Goal: Contribute content: Add original content to the website for others to see

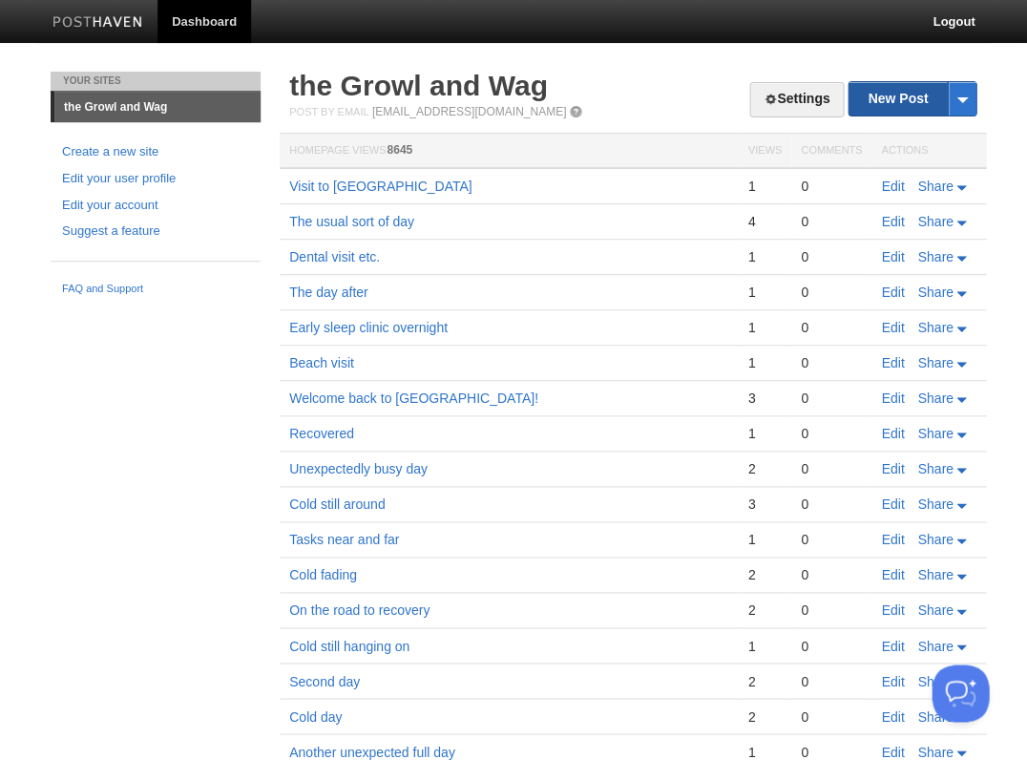
click at [898, 100] on link "New Post" at bounding box center [911, 98] width 127 height 33
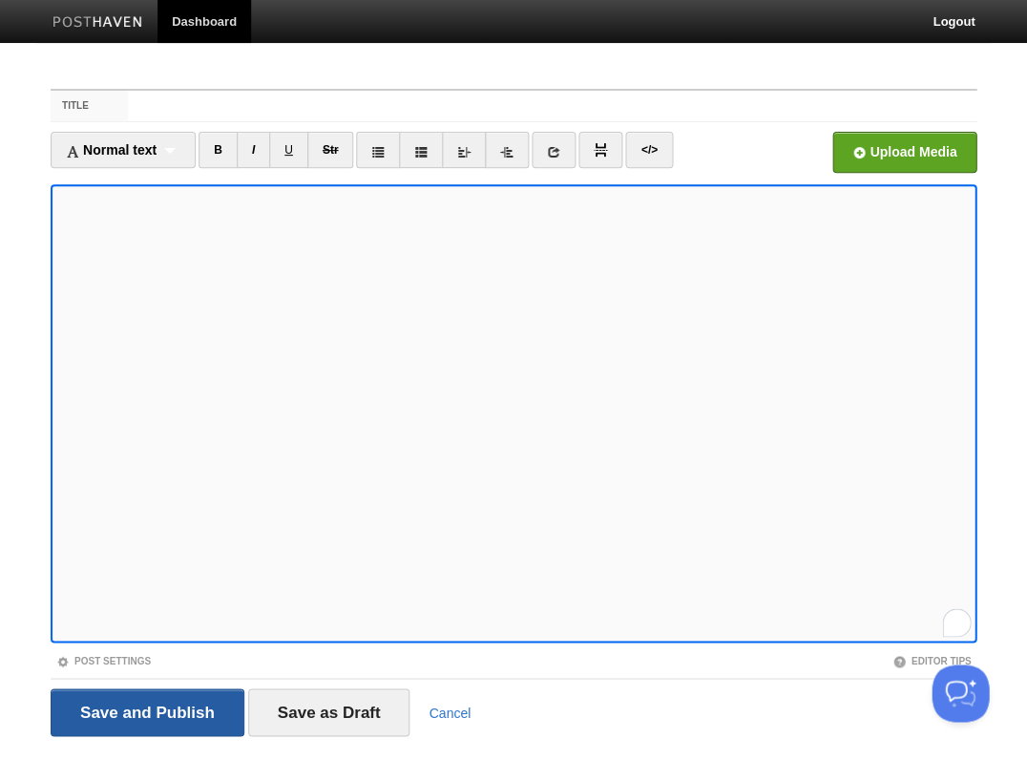
click at [145, 710] on input "Save and Publish" at bounding box center [148, 712] width 194 height 48
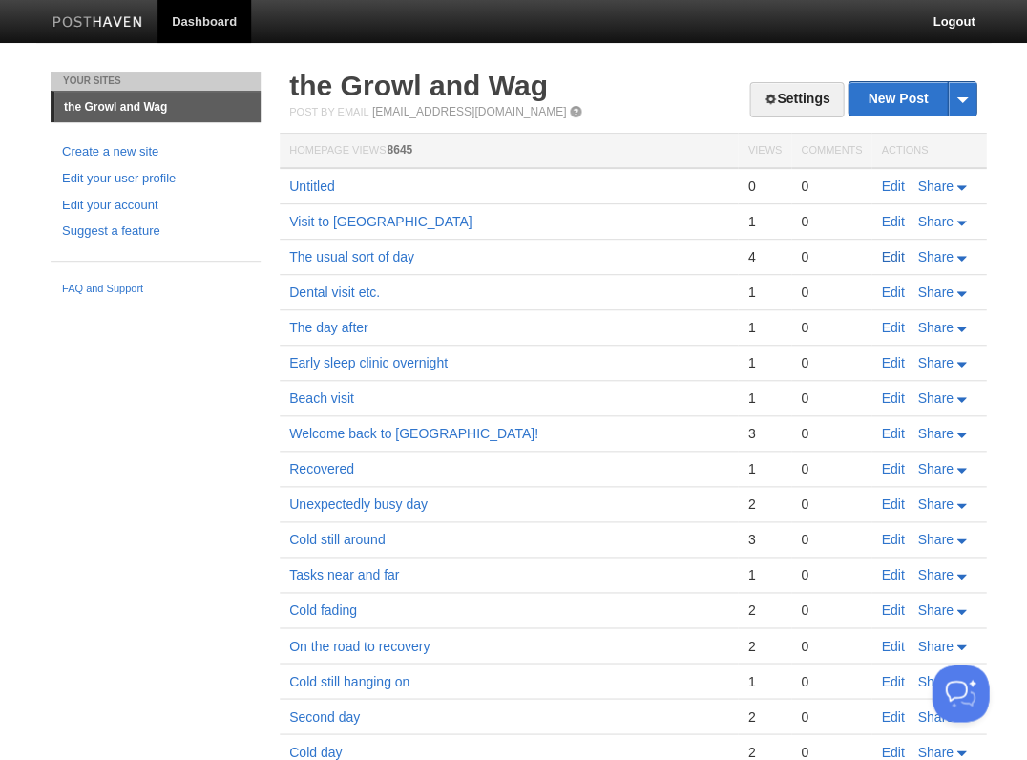
click at [896, 255] on link "Edit" at bounding box center [892, 256] width 23 height 15
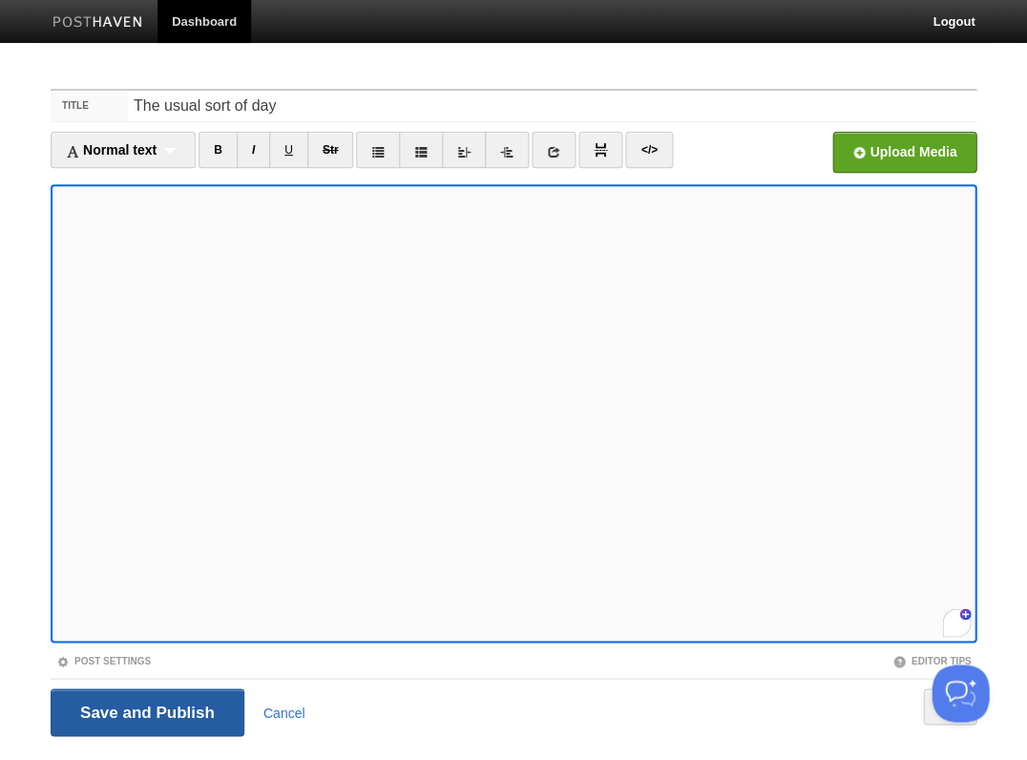
click at [156, 705] on input "Save and Publish" at bounding box center [148, 712] width 194 height 48
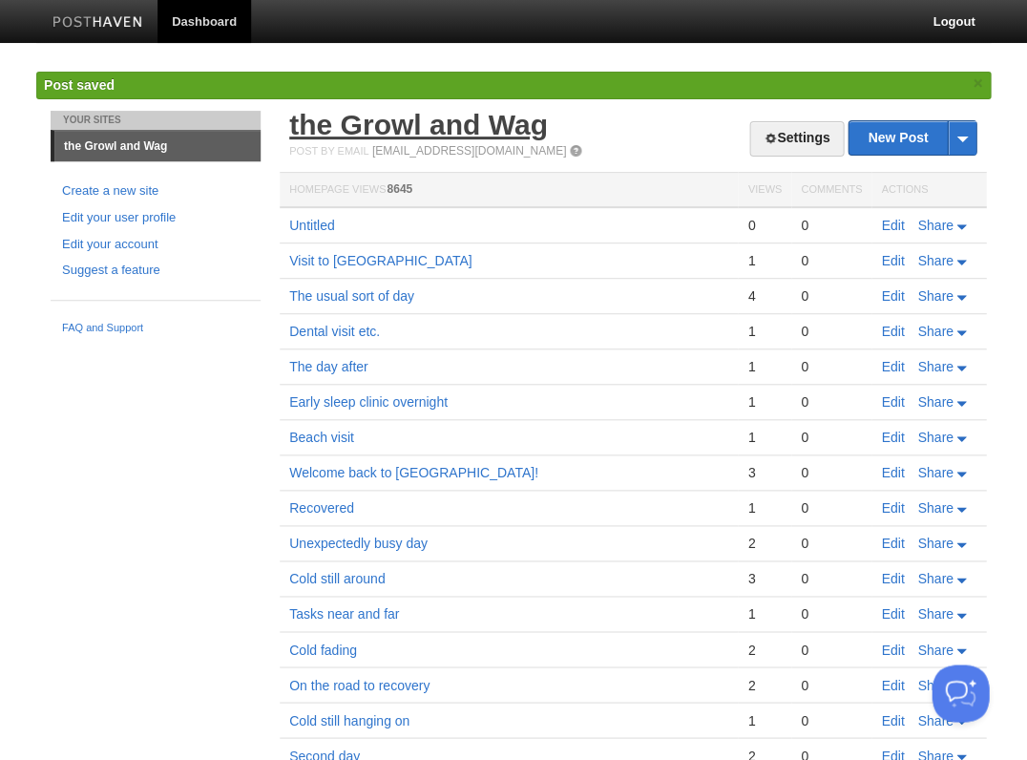
click at [379, 118] on link "the Growl and Wag" at bounding box center [418, 124] width 259 height 31
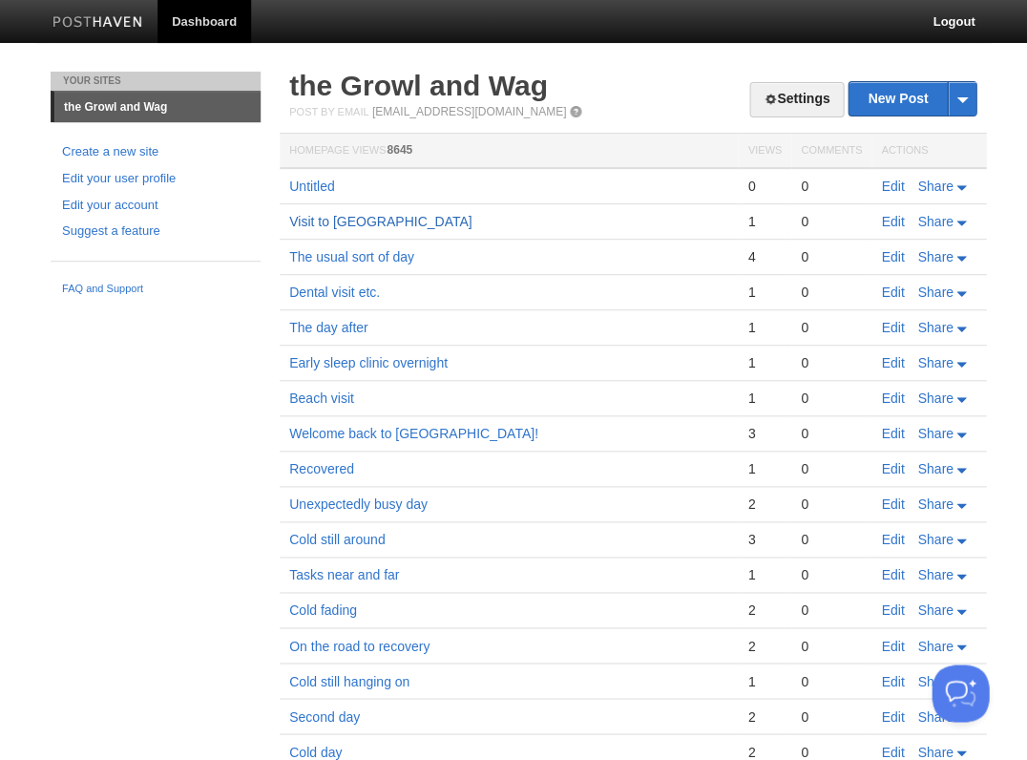
click at [427, 217] on link "Visit to [GEOGRAPHIC_DATA]" at bounding box center [380, 221] width 182 height 15
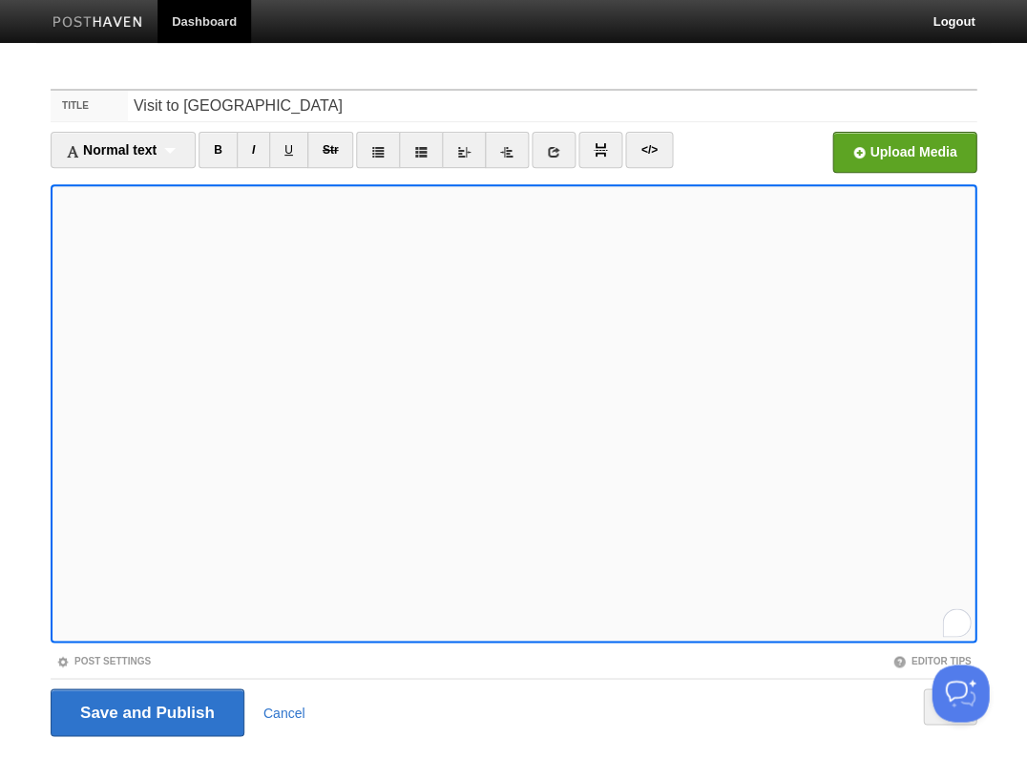
scroll to position [894, 0]
click at [141, 700] on input "Save and Publish" at bounding box center [148, 712] width 194 height 48
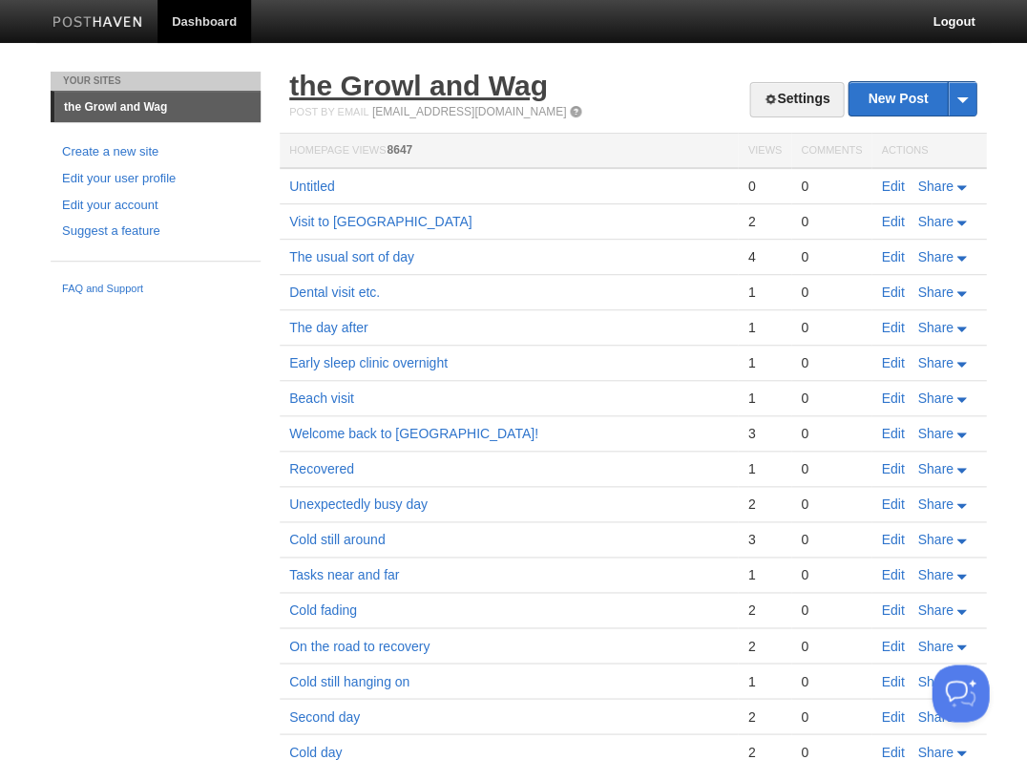
click at [320, 88] on link "the Growl and Wag" at bounding box center [418, 85] width 259 height 31
click at [893, 253] on link "Edit" at bounding box center [892, 256] width 23 height 15
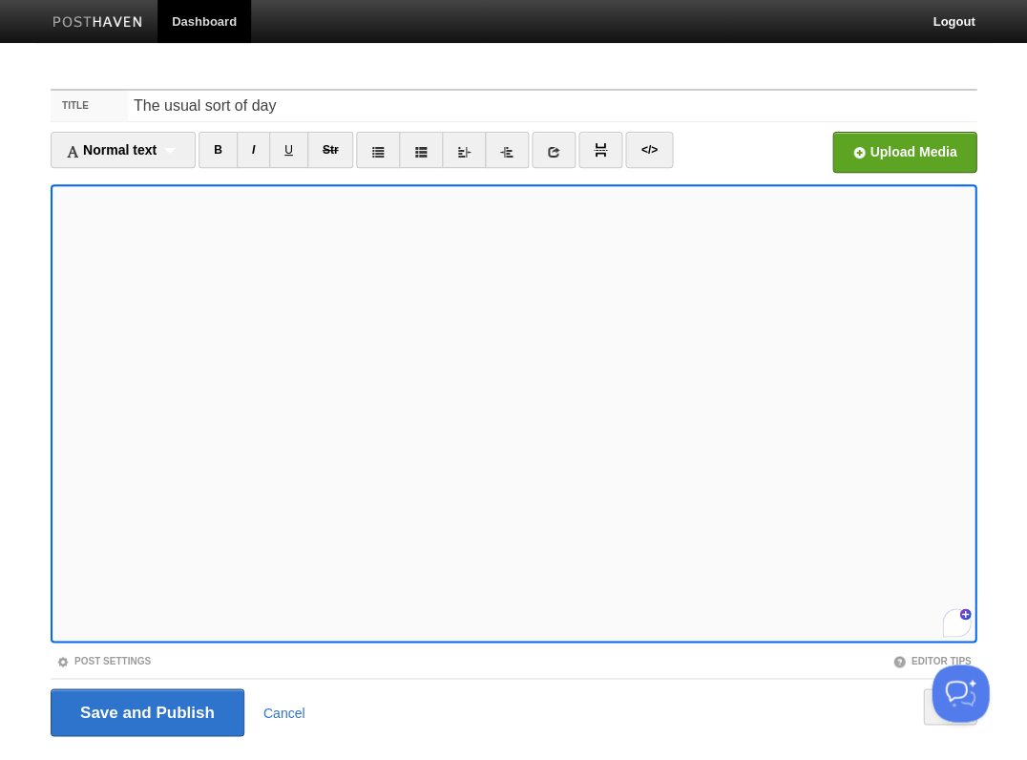
scroll to position [644, 0]
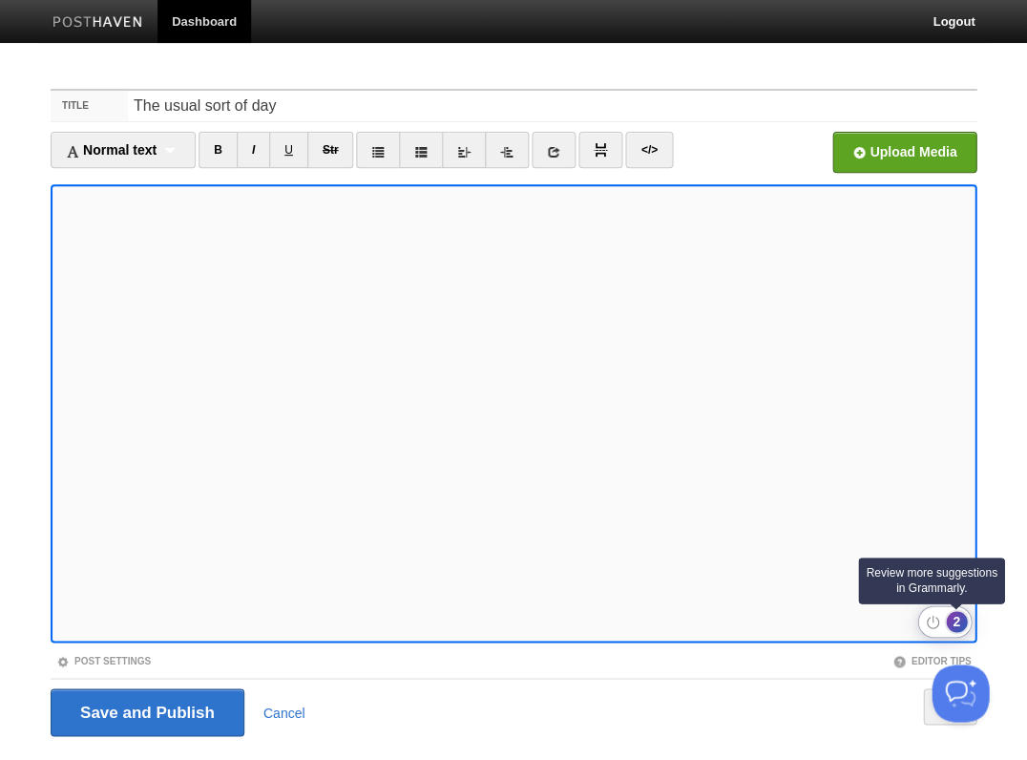
click at [957, 618] on div "2" at bounding box center [956, 621] width 21 height 21
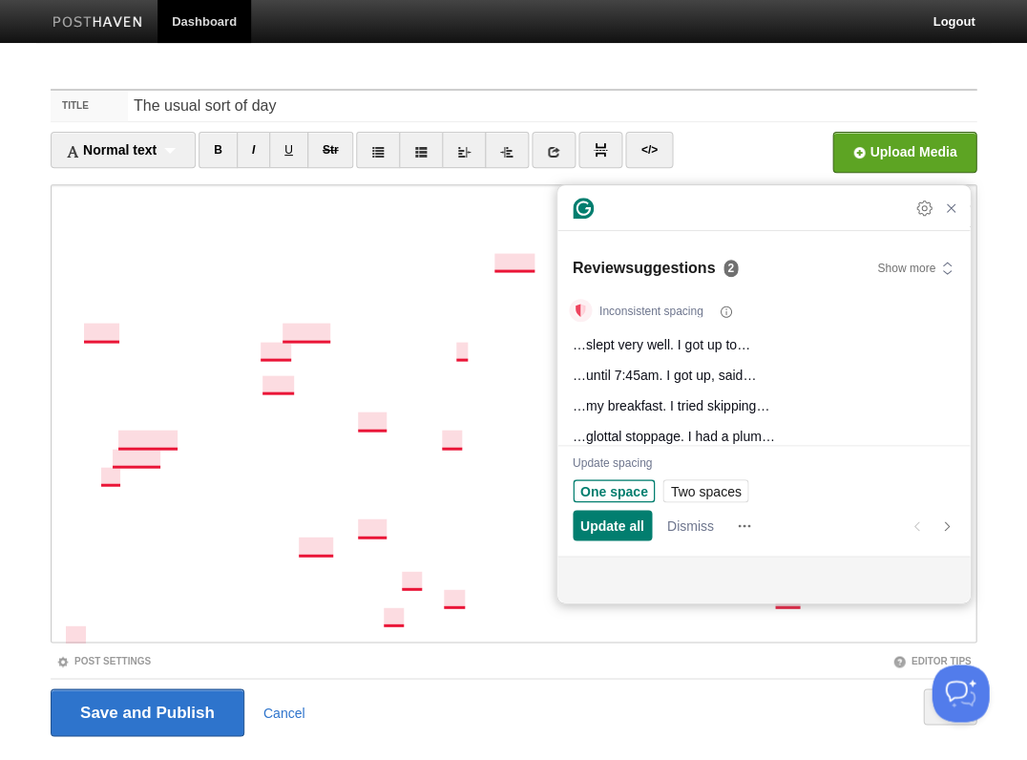
click at [595, 491] on span "One space" at bounding box center [614, 491] width 68 height 20
click at [599, 523] on span "Update all" at bounding box center [612, 525] width 64 height 20
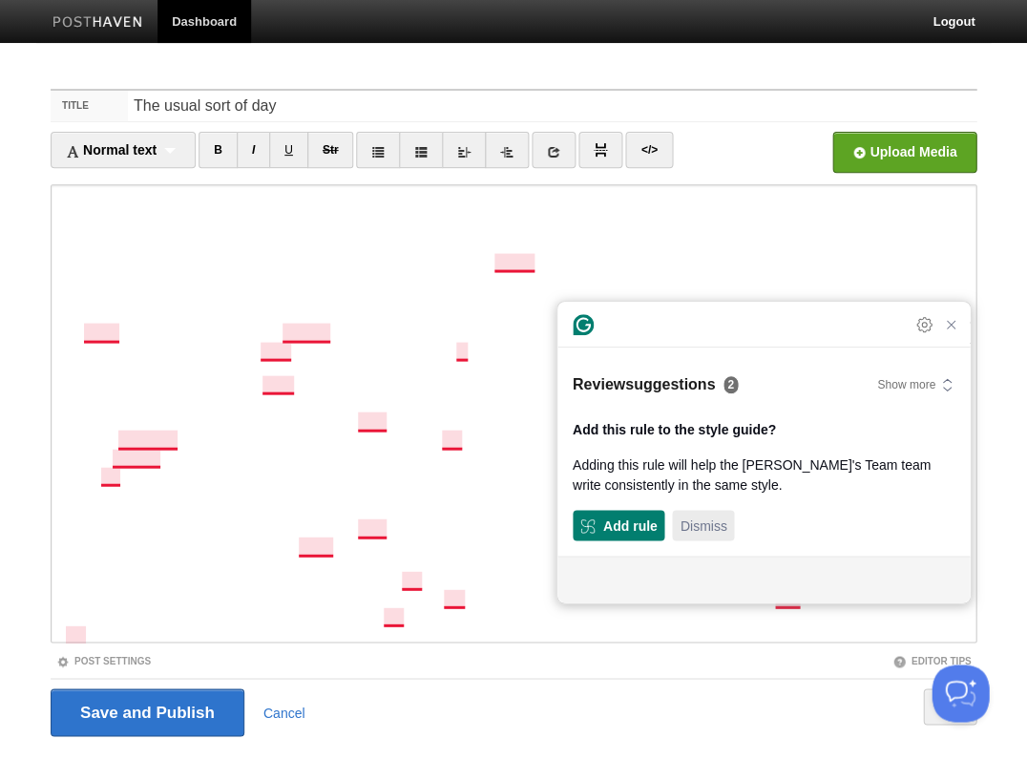
click at [710, 520] on span "Dismiss" at bounding box center [702, 525] width 47 height 20
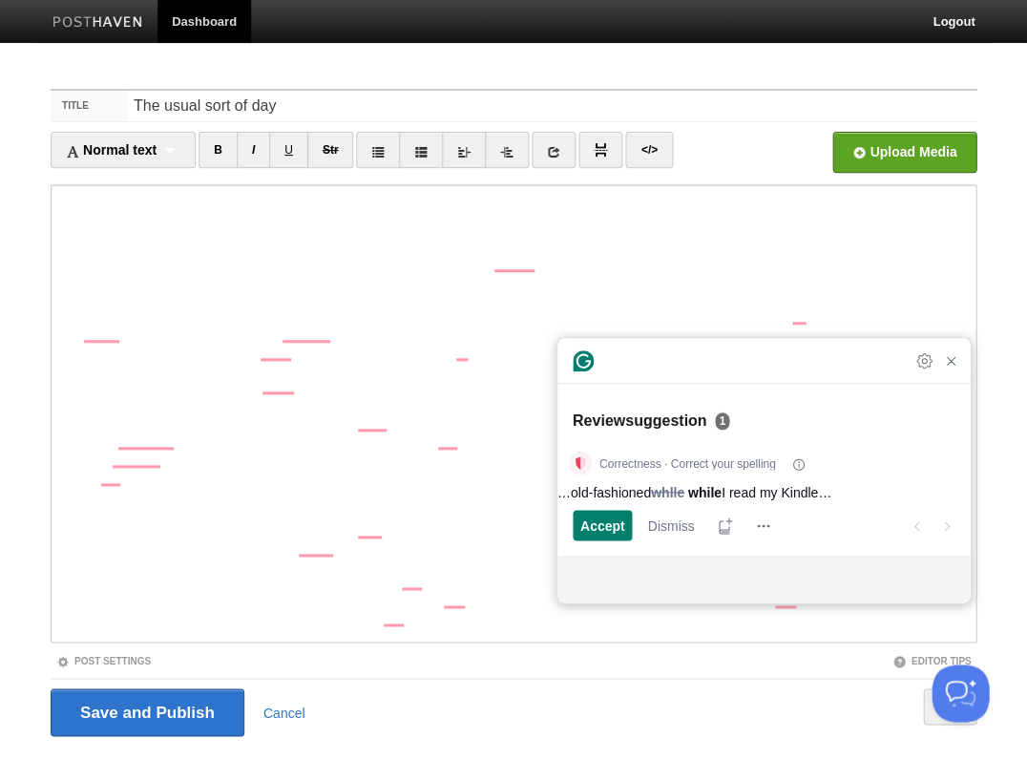
scroll to position [770, 0]
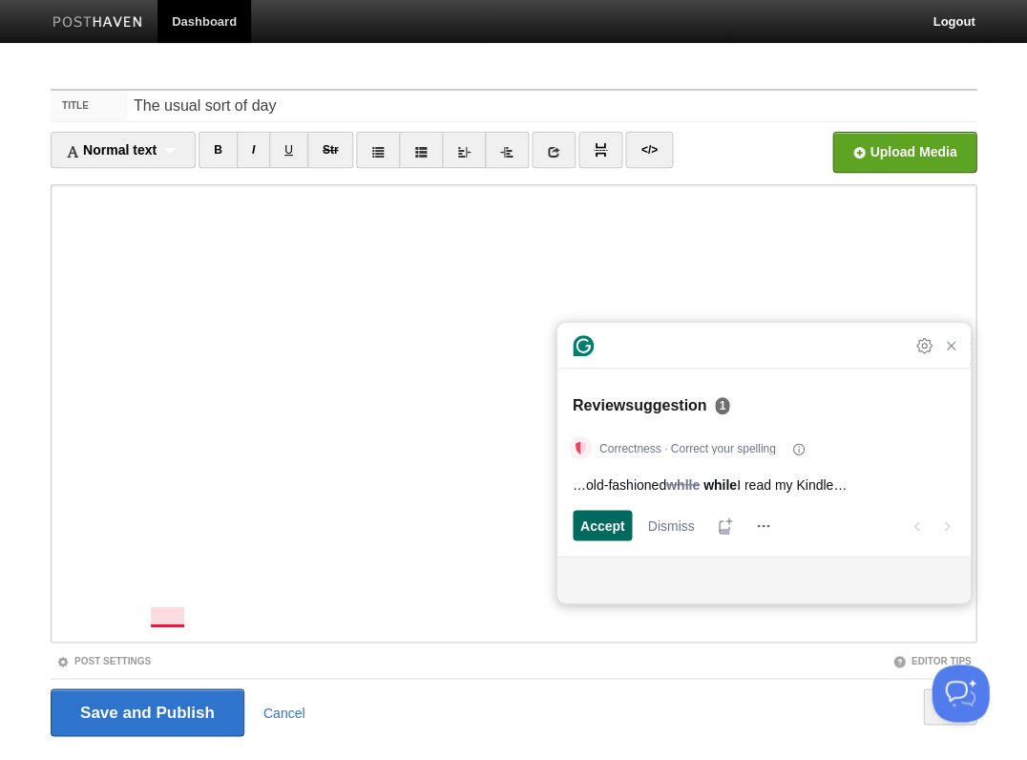
click at [597, 519] on span "Accept" at bounding box center [602, 525] width 45 height 20
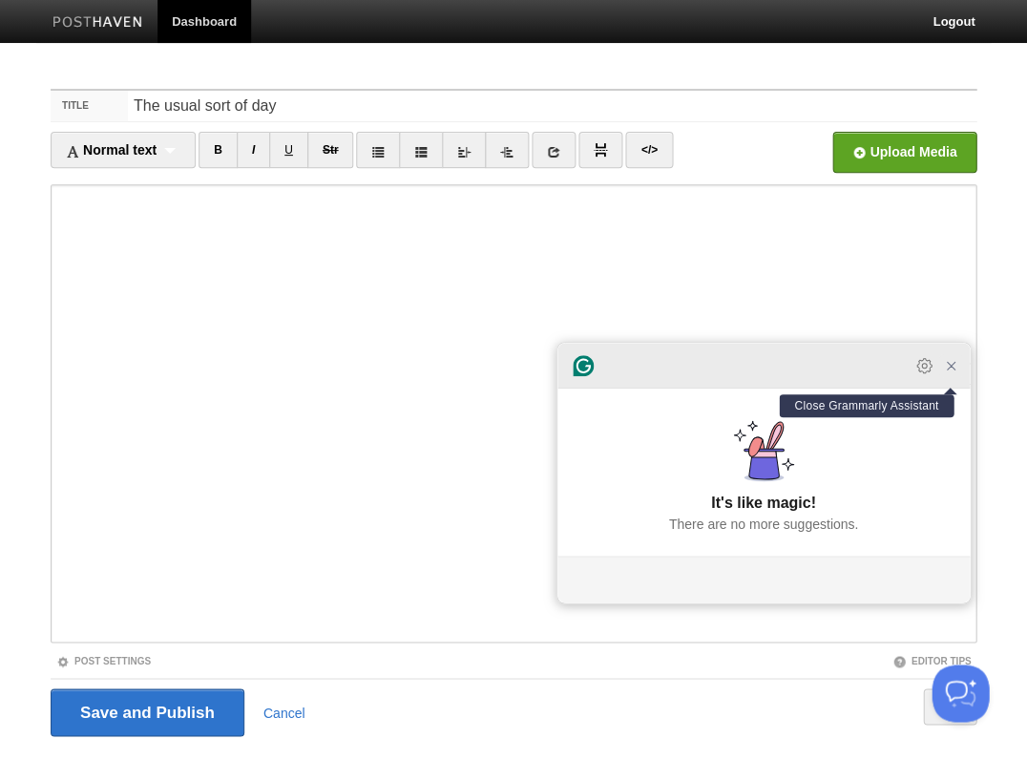
click at [948, 369] on icon "Close Grammarly Assistant" at bounding box center [951, 366] width 8 height 8
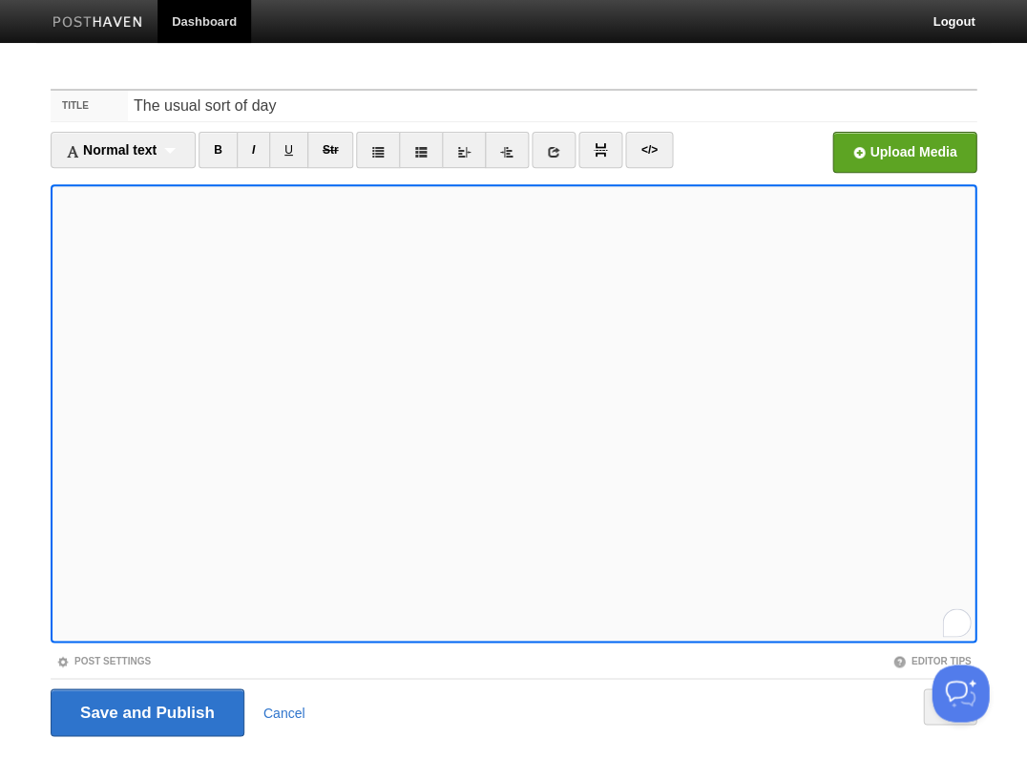
scroll to position [46, 0]
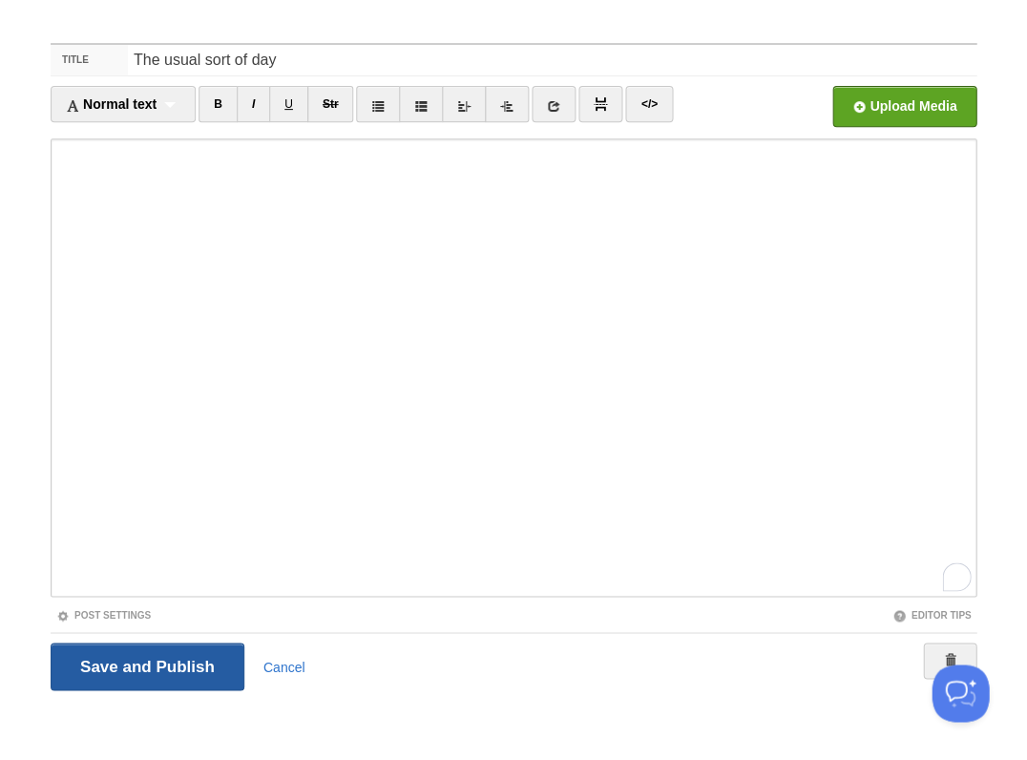
click at [175, 657] on input "Save and Publish" at bounding box center [148, 666] width 194 height 48
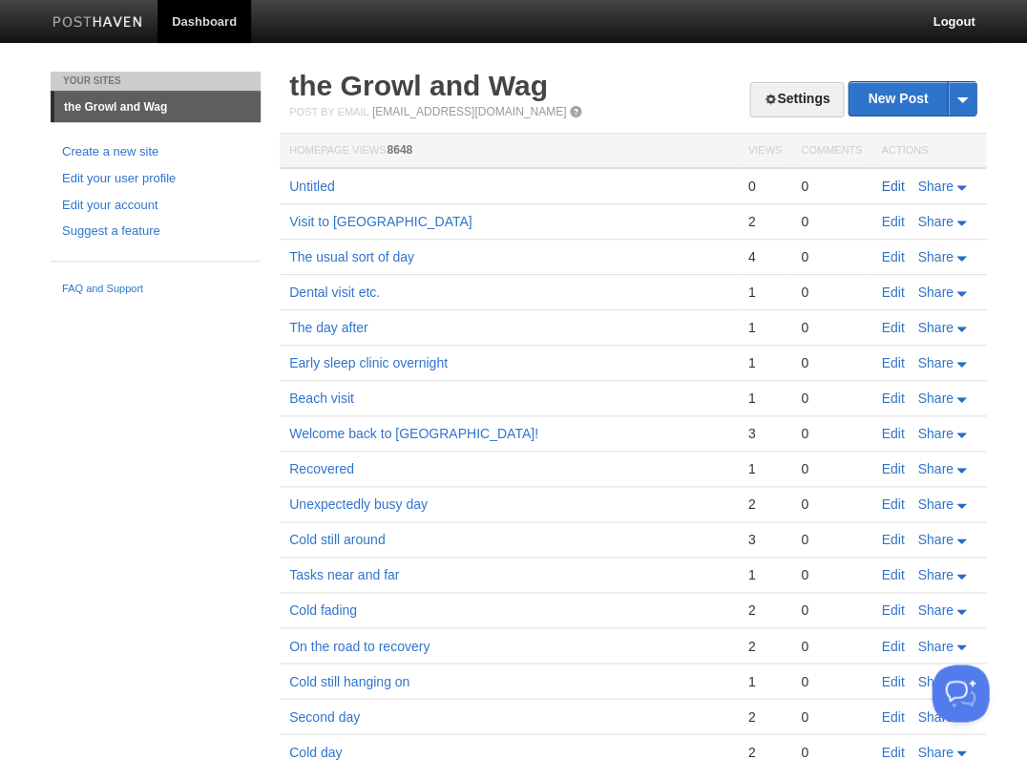
click at [884, 183] on link "Edit" at bounding box center [892, 185] width 23 height 15
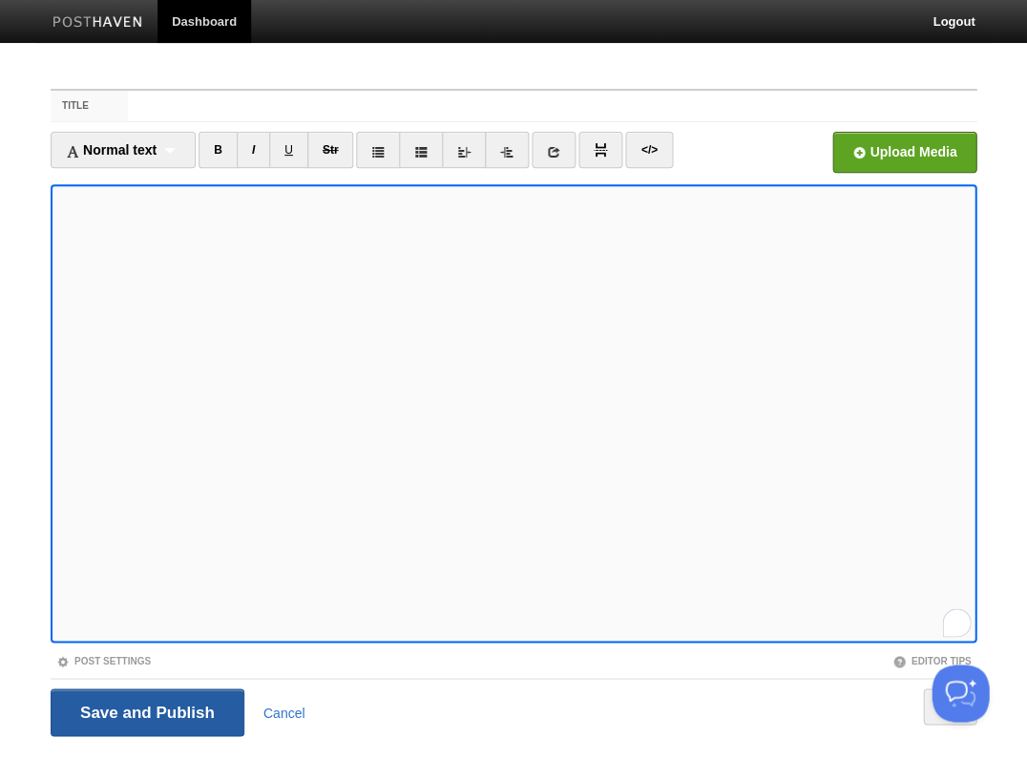
click at [145, 710] on input "Save and Publish" at bounding box center [148, 712] width 194 height 48
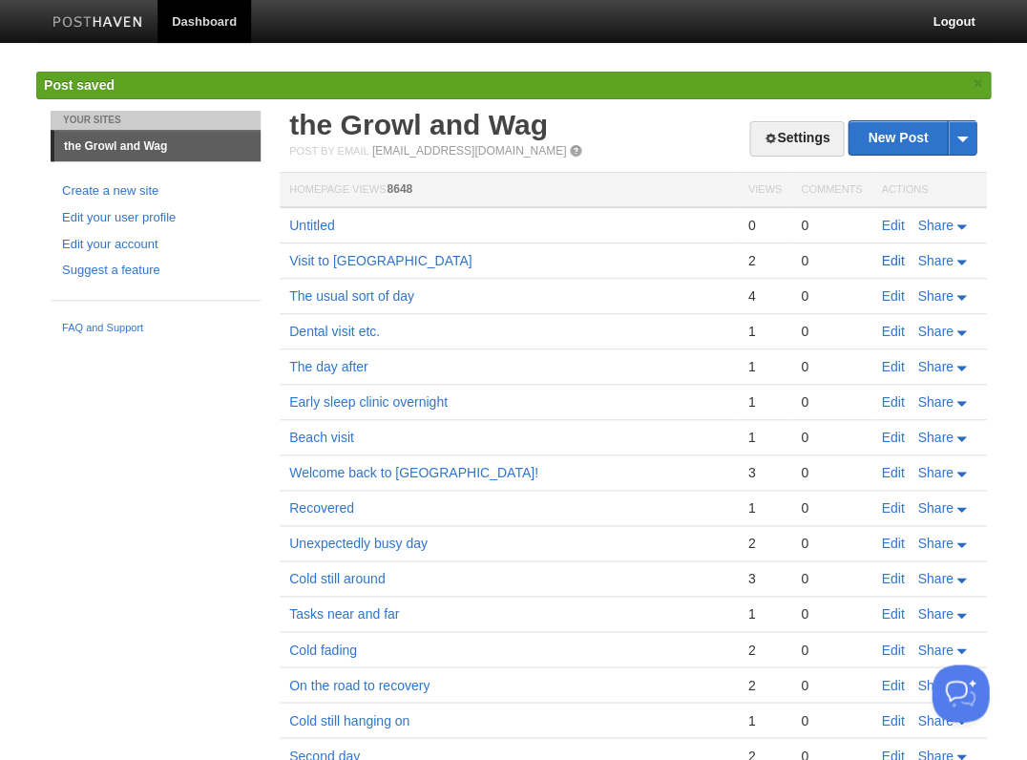
click at [890, 258] on link "Edit" at bounding box center [892, 260] width 23 height 15
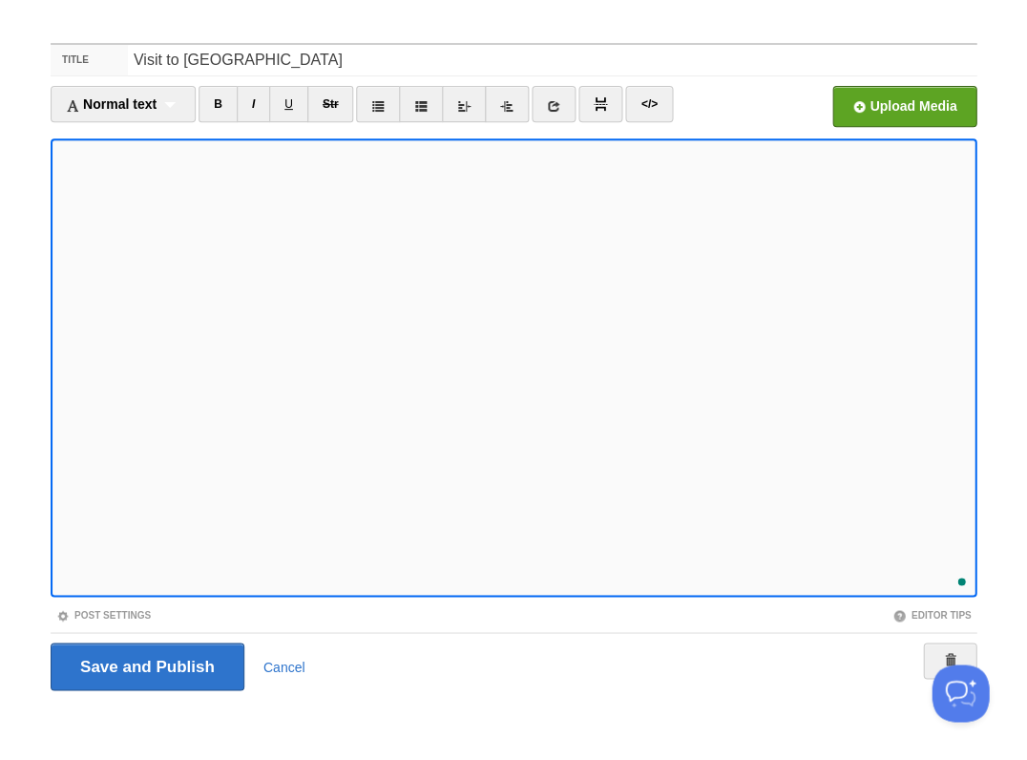
scroll to position [965, 0]
click at [145, 664] on input "Save and Publish" at bounding box center [148, 666] width 194 height 48
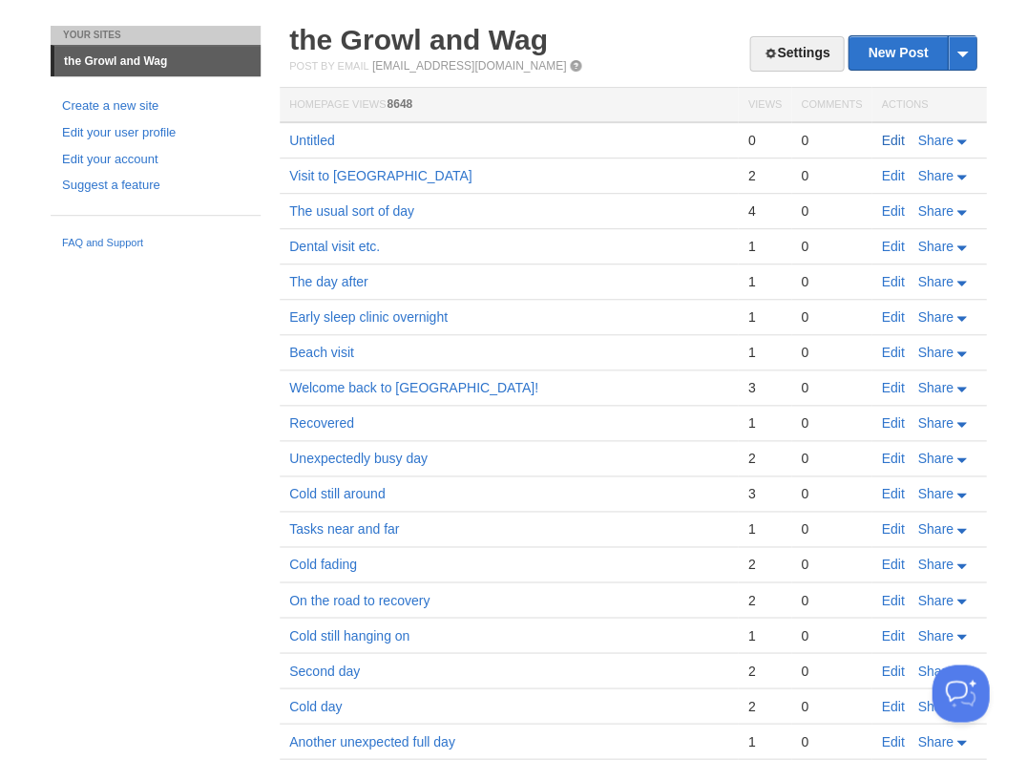
click at [883, 137] on link "Edit" at bounding box center [892, 140] width 23 height 15
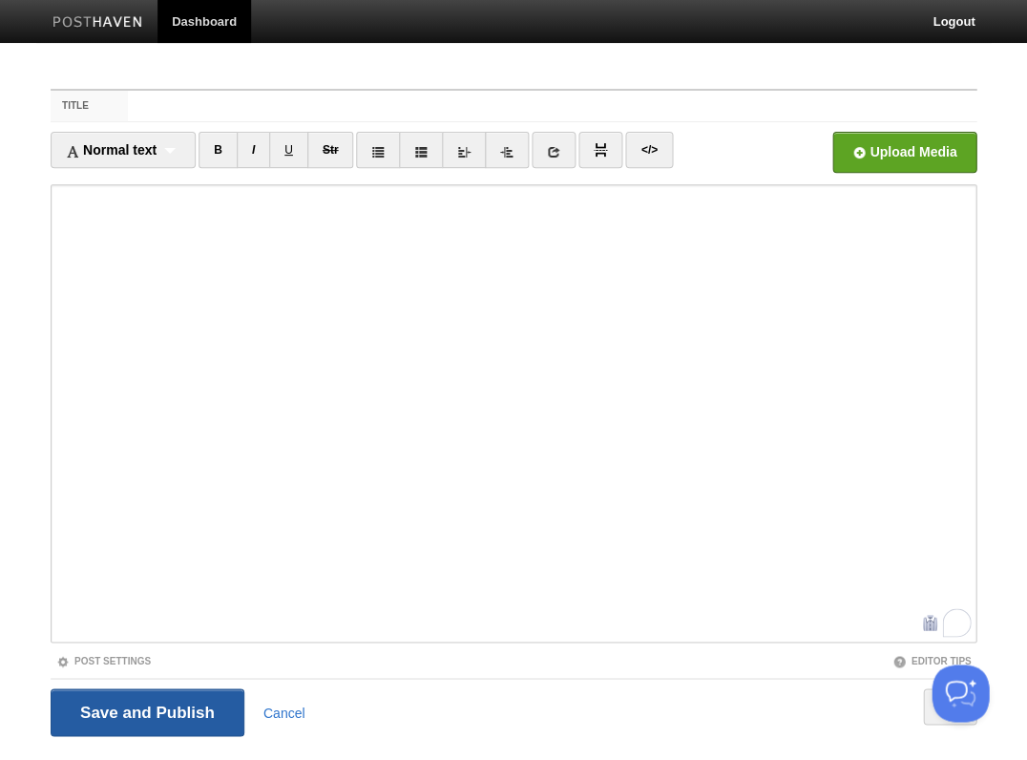
click at [145, 710] on input "Save and Publish" at bounding box center [148, 712] width 194 height 48
